Goal: Transaction & Acquisition: Purchase product/service

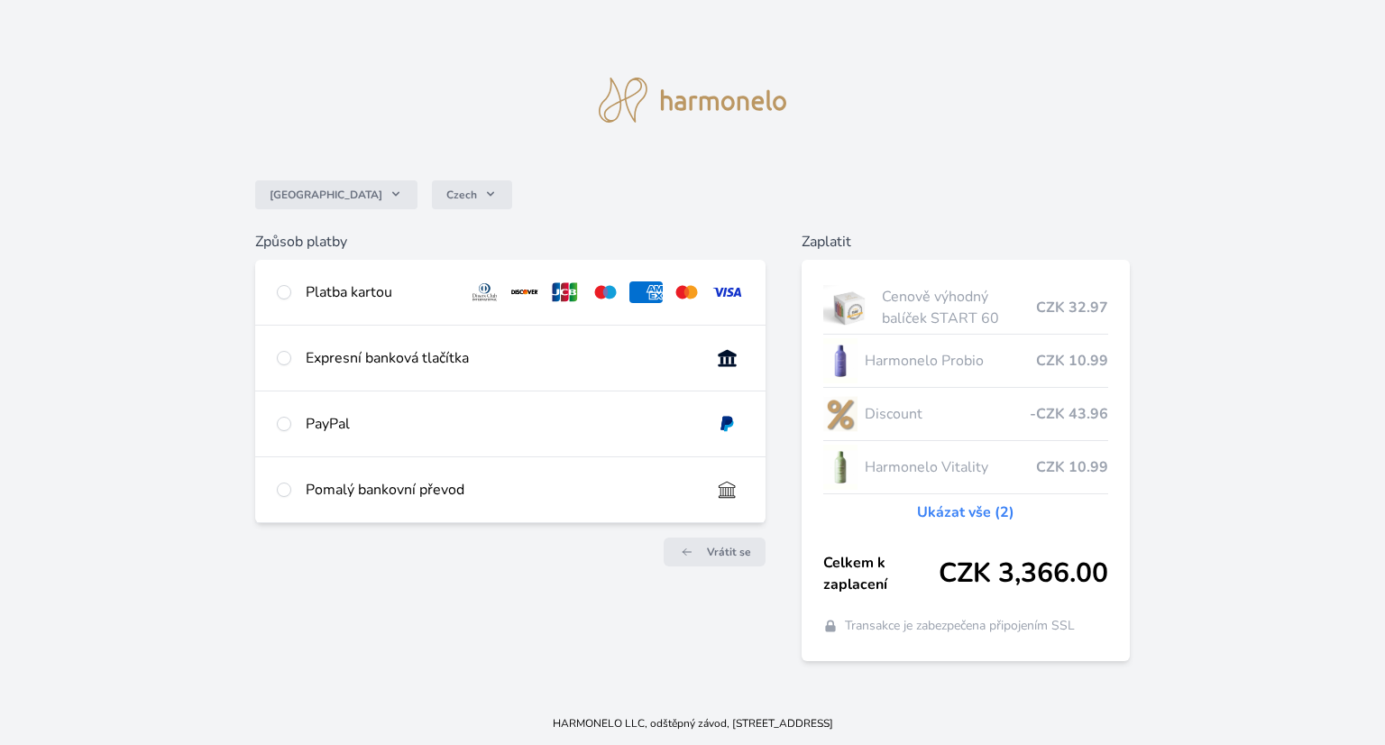
click at [332, 293] on div "Platba kartou" at bounding box center [380, 292] width 148 height 22
radio input "true"
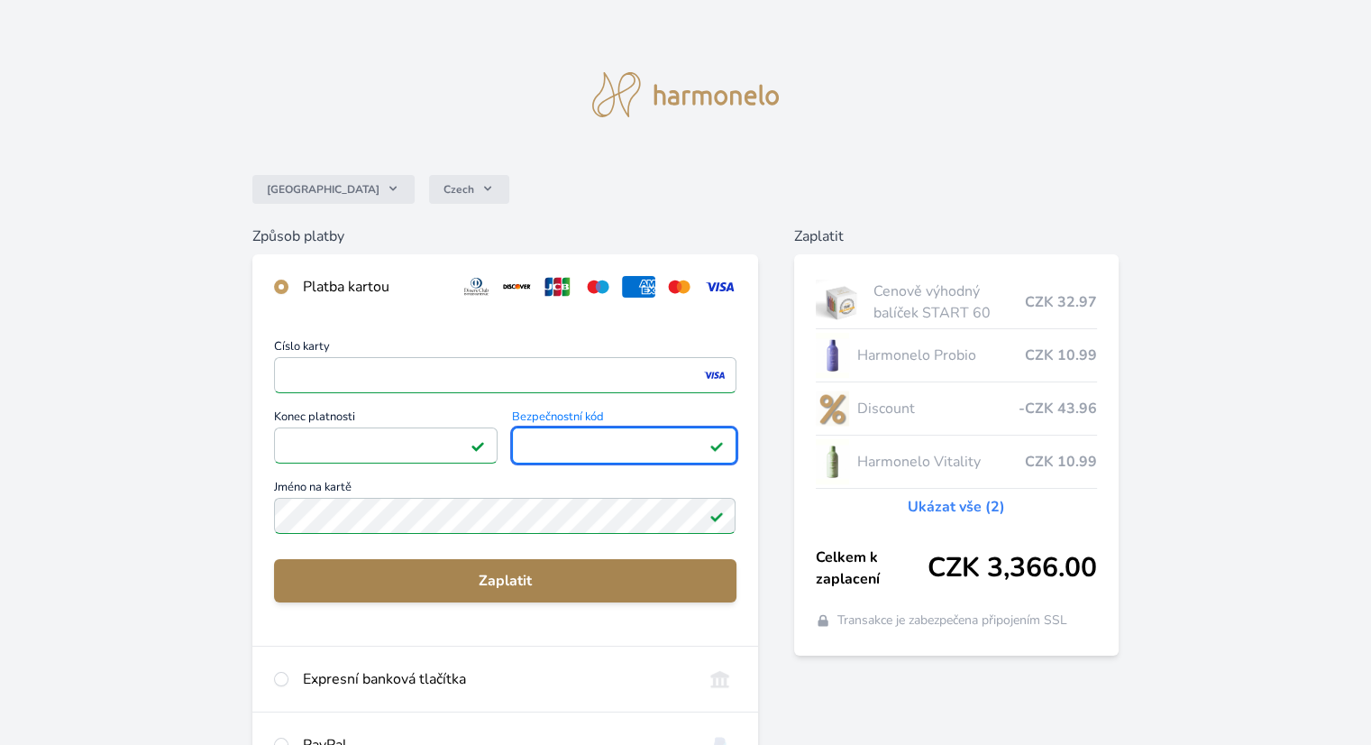
click at [477, 579] on span "Zaplatit" at bounding box center [505, 581] width 433 height 22
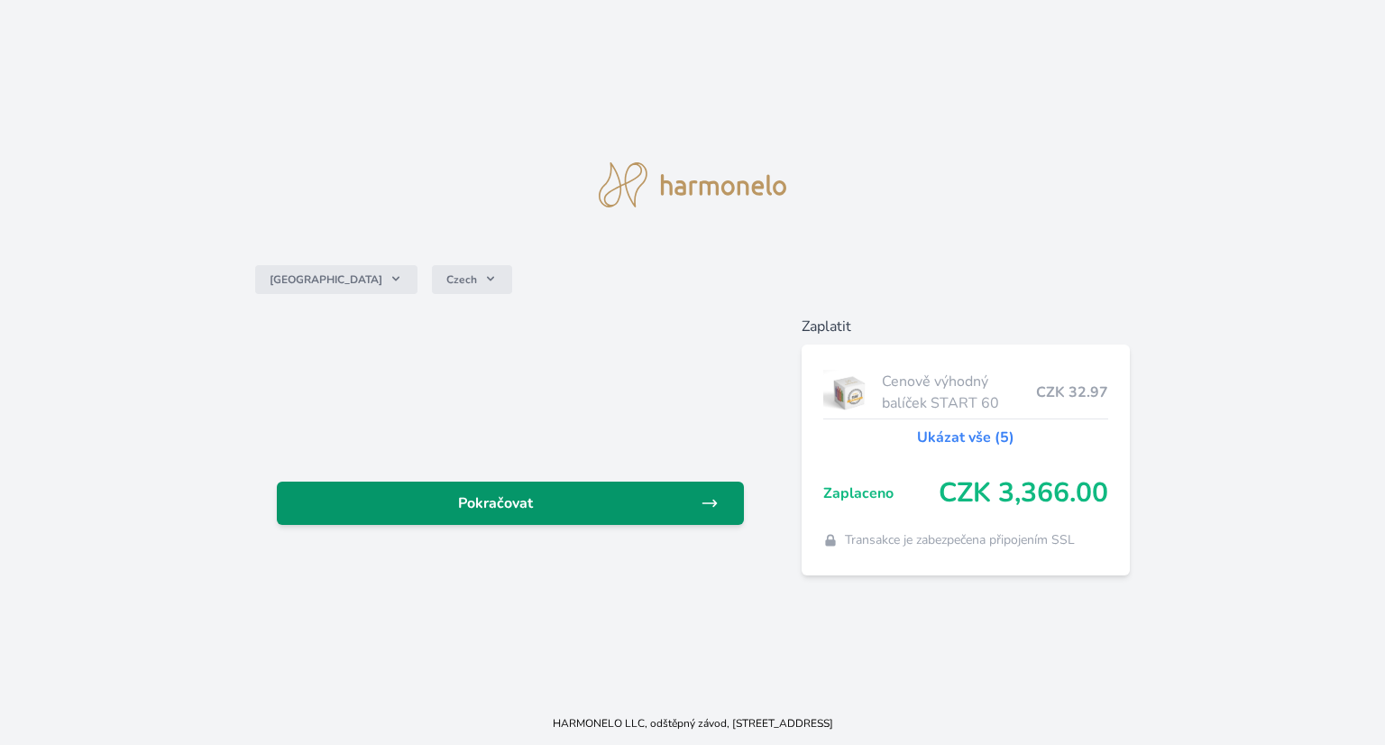
click at [562, 508] on span "Pokračovat" at bounding box center [495, 503] width 409 height 22
